Goal: Information Seeking & Learning: Check status

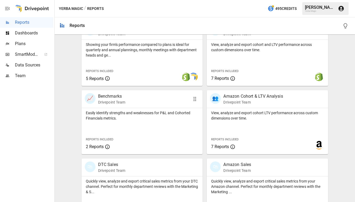
scroll to position [211, 0]
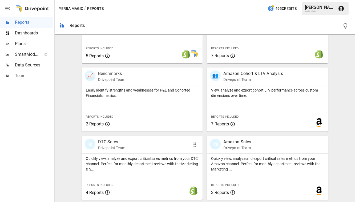
click at [113, 141] on p "DTC Sales" at bounding box center [111, 142] width 27 height 6
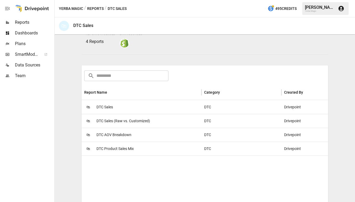
scroll to position [64, 0]
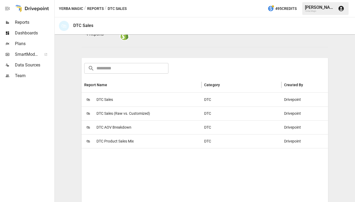
click at [117, 101] on div "🛍 DTC Sales" at bounding box center [142, 100] width 120 height 14
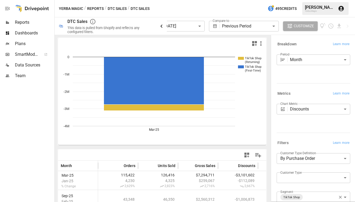
click at [162, 23] on icon "button" at bounding box center [161, 26] width 6 height 6
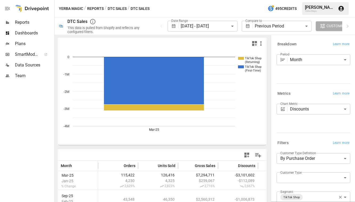
click at [34, 25] on span "Reports" at bounding box center [34, 22] width 38 height 6
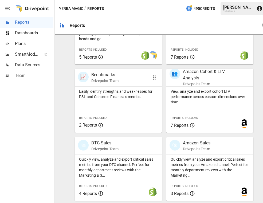
scroll to position [210, 0]
click at [107, 146] on p "Drivepoint Team" at bounding box center [104, 148] width 27 height 5
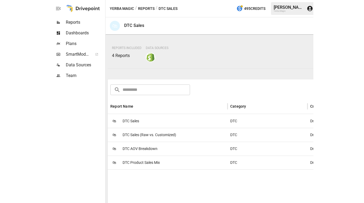
scroll to position [50, 0]
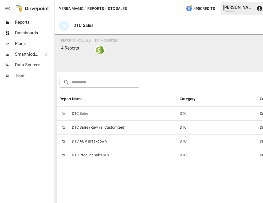
click at [121, 155] on div "🛍 DTC Product Sales Mix" at bounding box center [117, 155] width 120 height 14
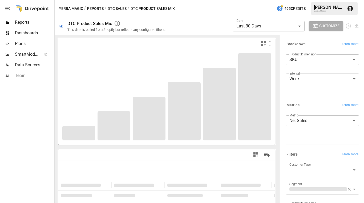
click at [250, 0] on body "**********" at bounding box center [182, 0] width 364 height 0
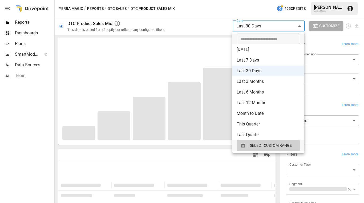
type input "**********"
click at [254, 37] on input "**********" at bounding box center [267, 39] width 60 height 11
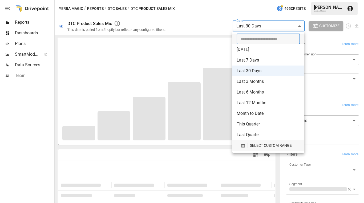
click at [266, 142] on span "SELECT CUSTOM RANGE" at bounding box center [271, 145] width 42 height 7
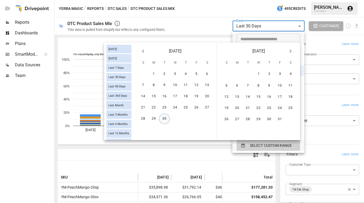
click at [165, 120] on button "30" at bounding box center [164, 119] width 11 height 11
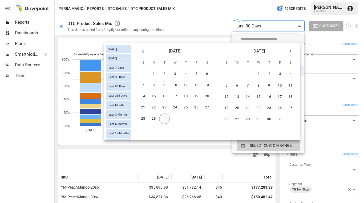
click at [165, 120] on button "30" at bounding box center [164, 119] width 11 height 11
type input "******"
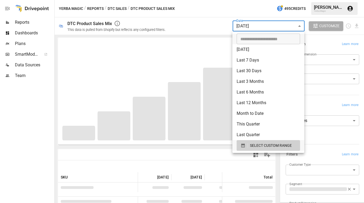
click at [219, 13] on div at bounding box center [182, 101] width 364 height 203
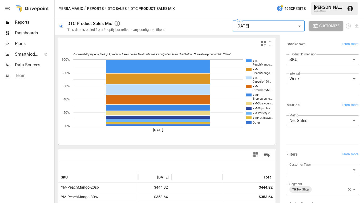
click at [264, 0] on body "Reports Dashboards Plans SmartModel ™ Data Sources Team Yerba Magic / Reports /…" at bounding box center [182, 0] width 364 height 0
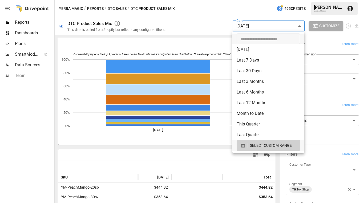
click at [238, 9] on div at bounding box center [182, 101] width 364 height 203
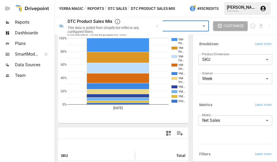
scroll to position [23, 0]
